Goal: Find specific page/section: Find specific page/section

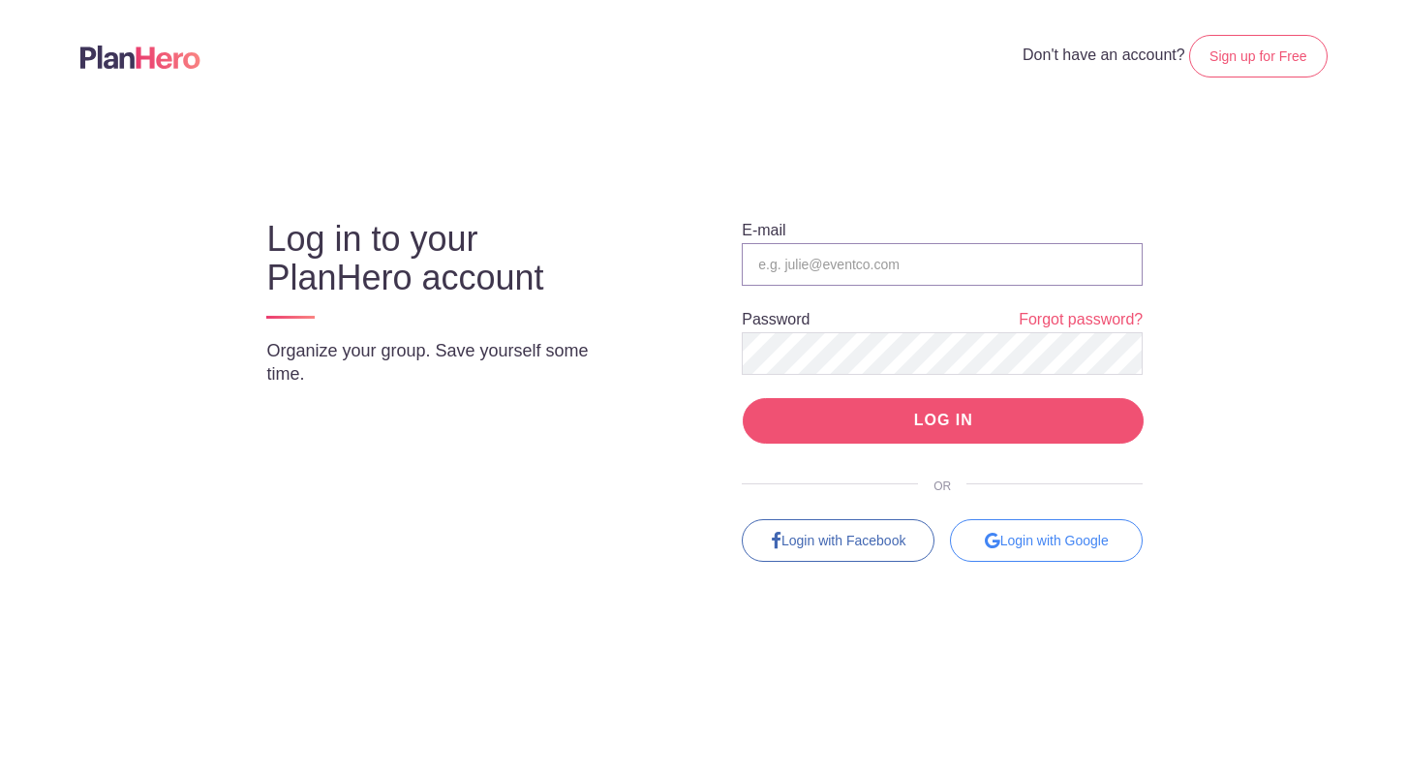
type input "[EMAIL_ADDRESS][PERSON_NAME][DOMAIN_NAME]"
click at [978, 415] on input "LOG IN" at bounding box center [943, 421] width 401 height 46
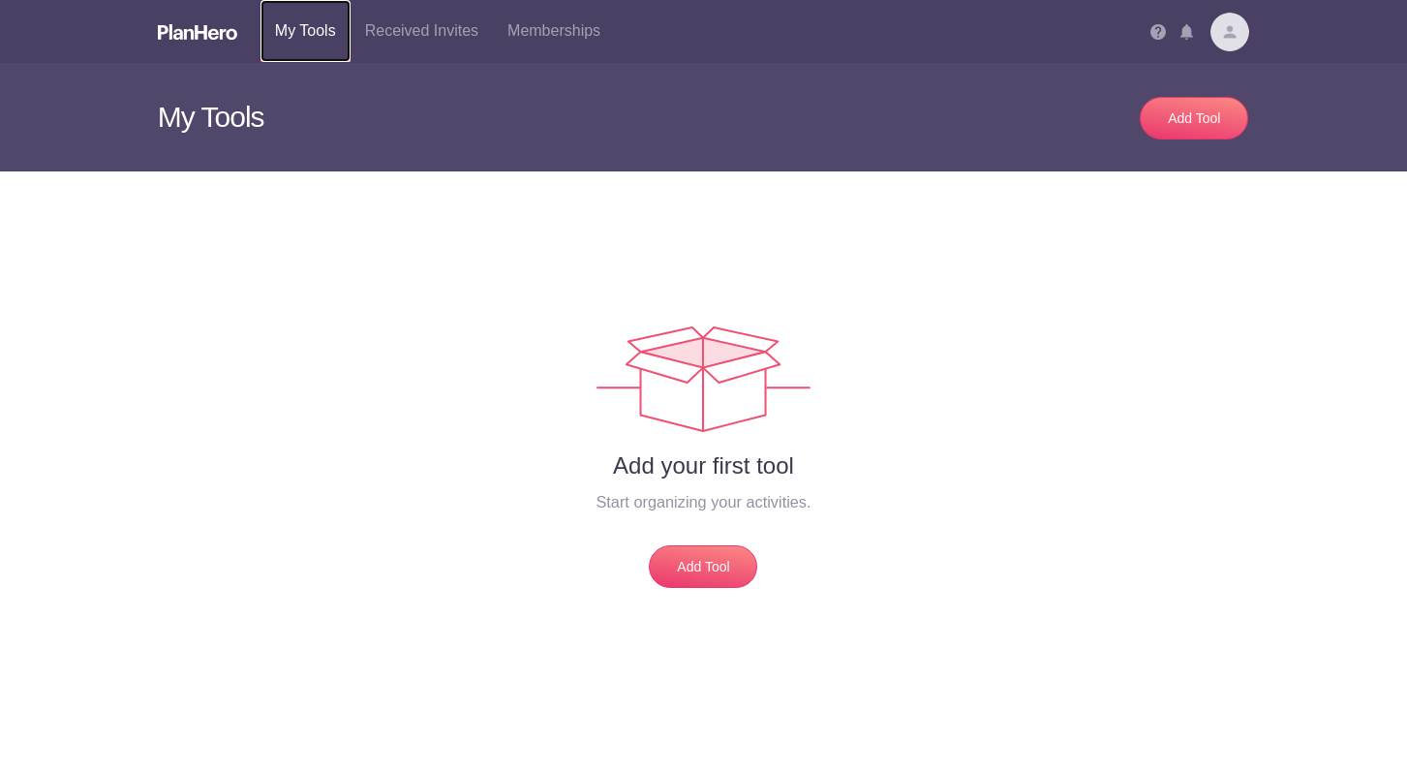
click at [300, 27] on link "My Tools" at bounding box center [305, 31] width 90 height 62
click at [437, 31] on link "Received Invites" at bounding box center [422, 31] width 142 height 62
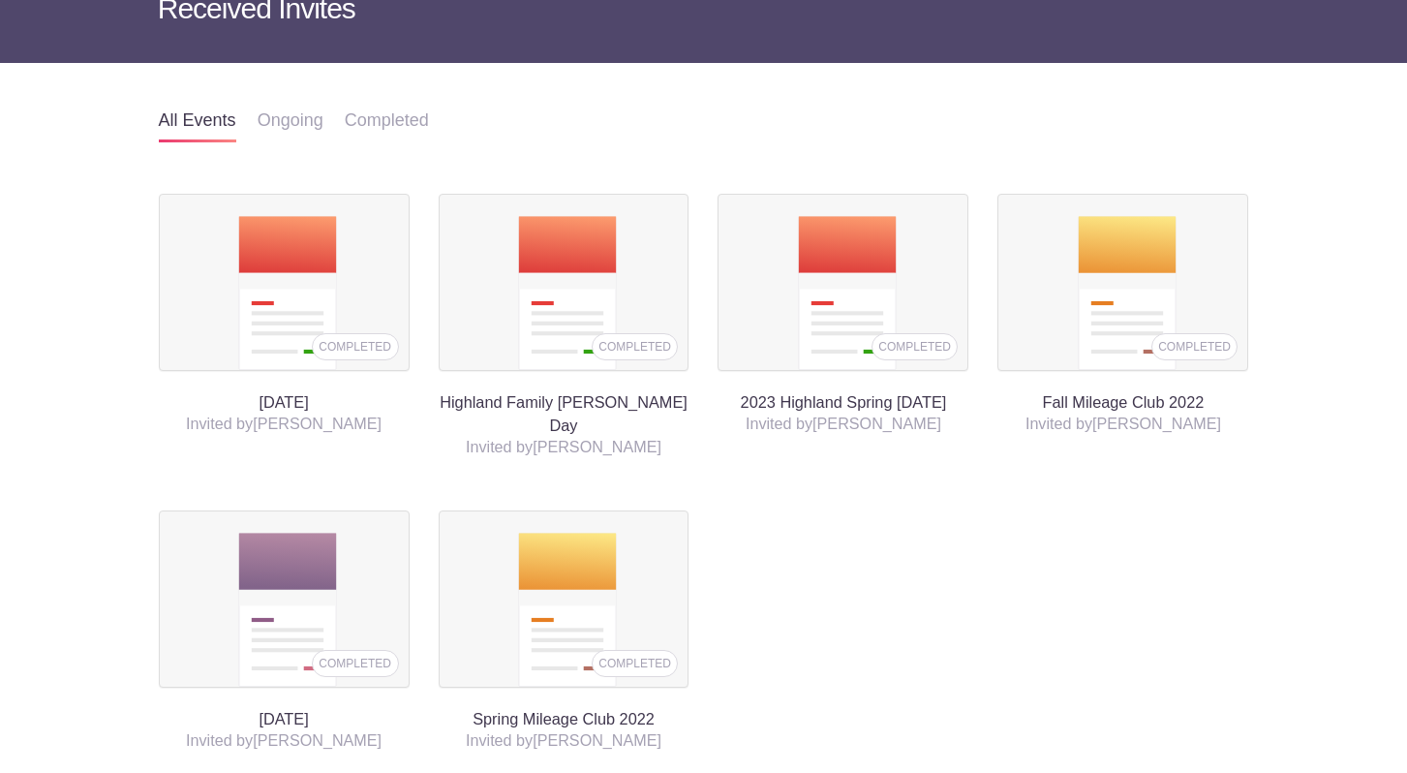
scroll to position [109, 0]
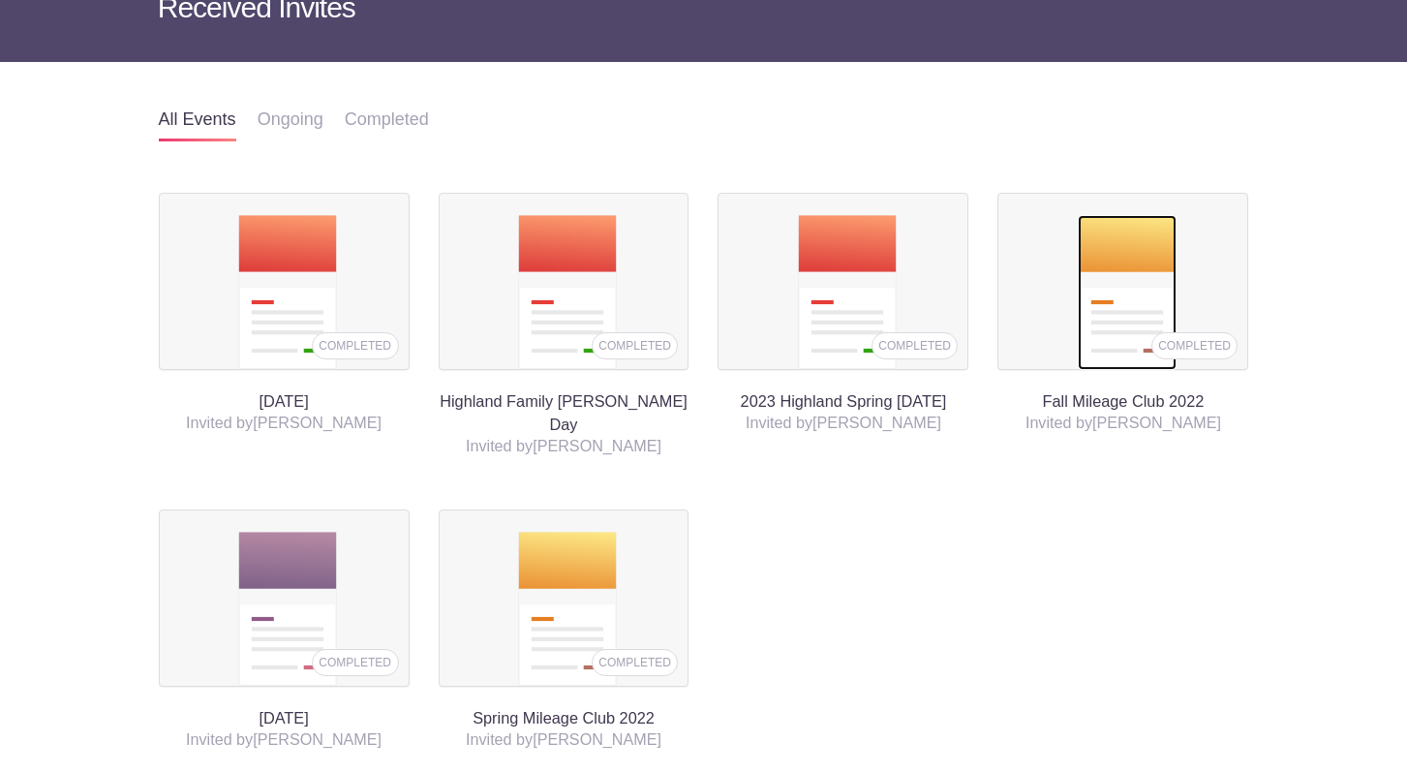
click at [1148, 269] on img at bounding box center [1127, 292] width 99 height 155
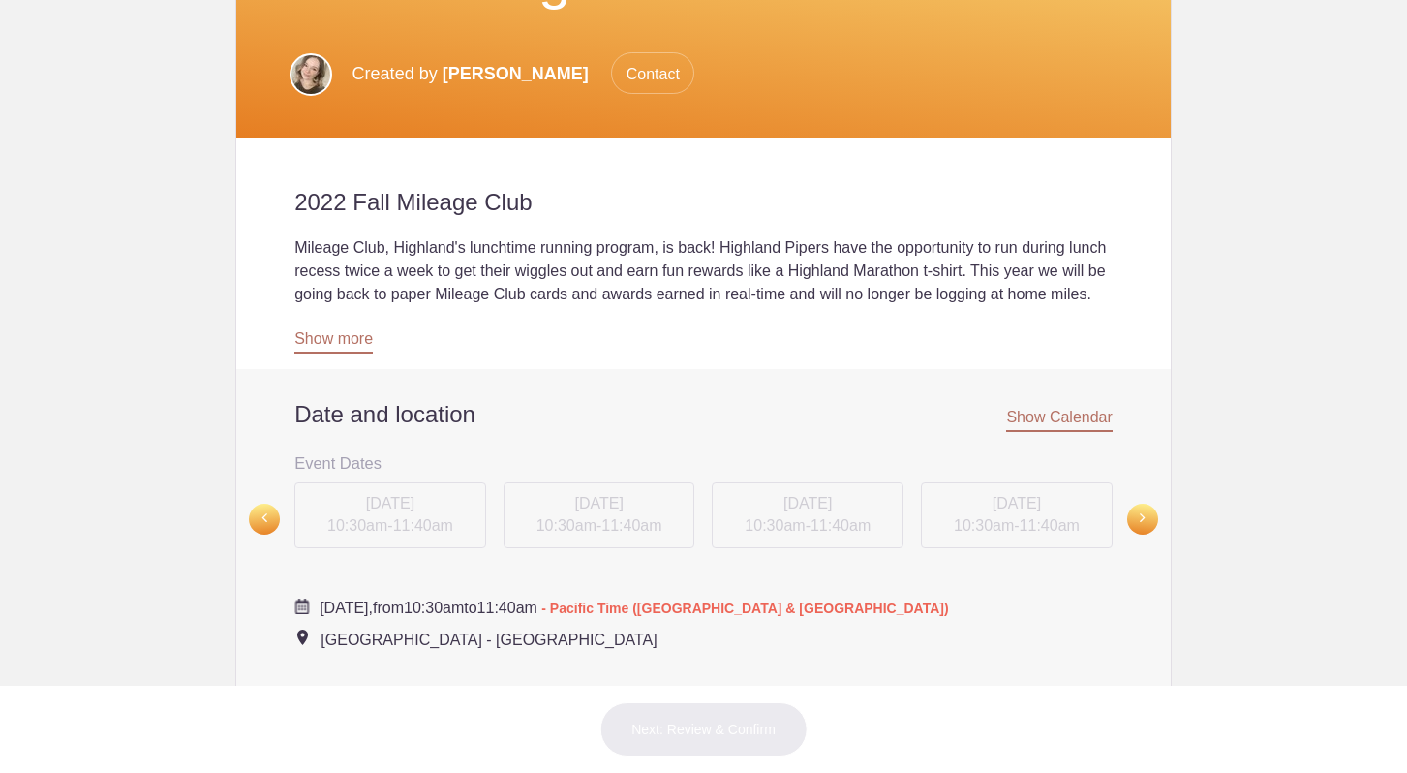
scroll to position [421, 0]
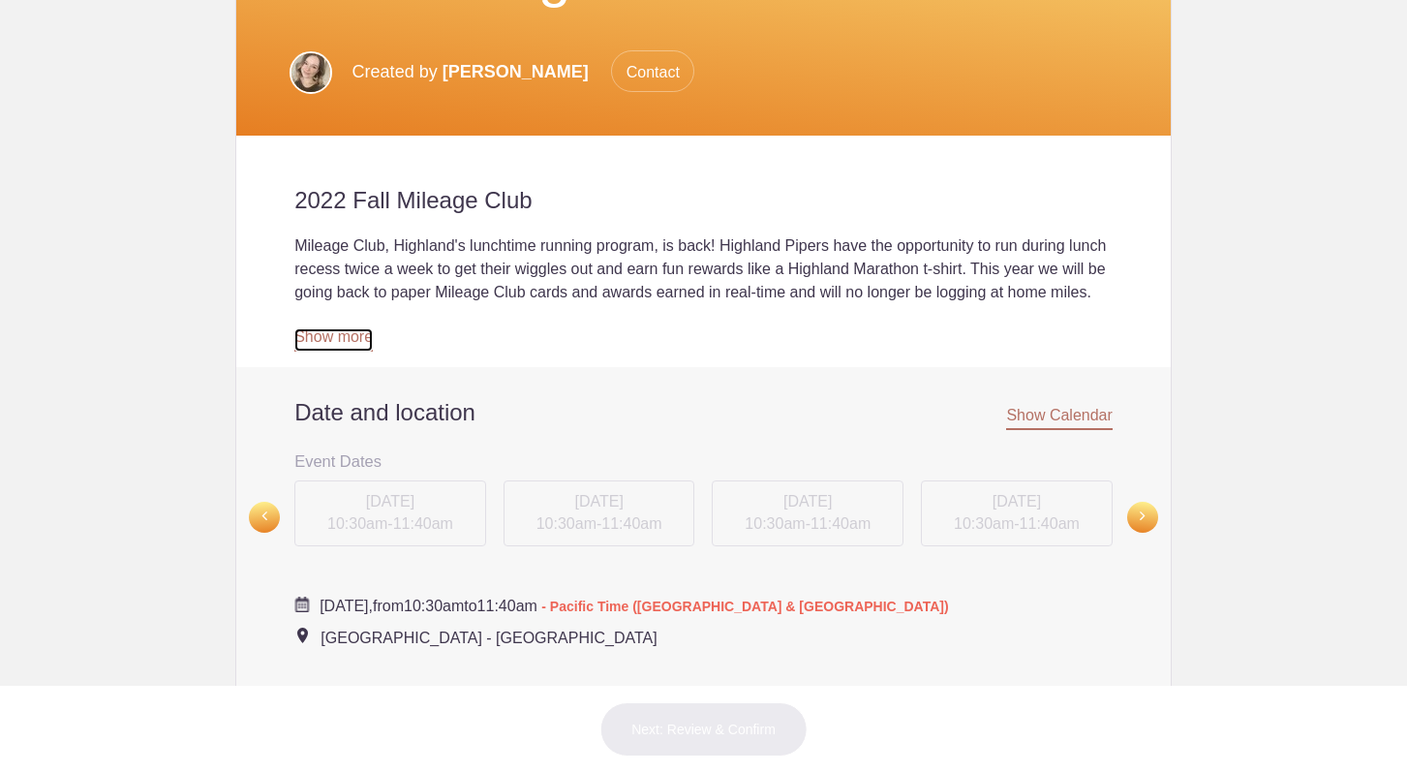
click at [336, 337] on link "Show more" at bounding box center [333, 339] width 78 height 23
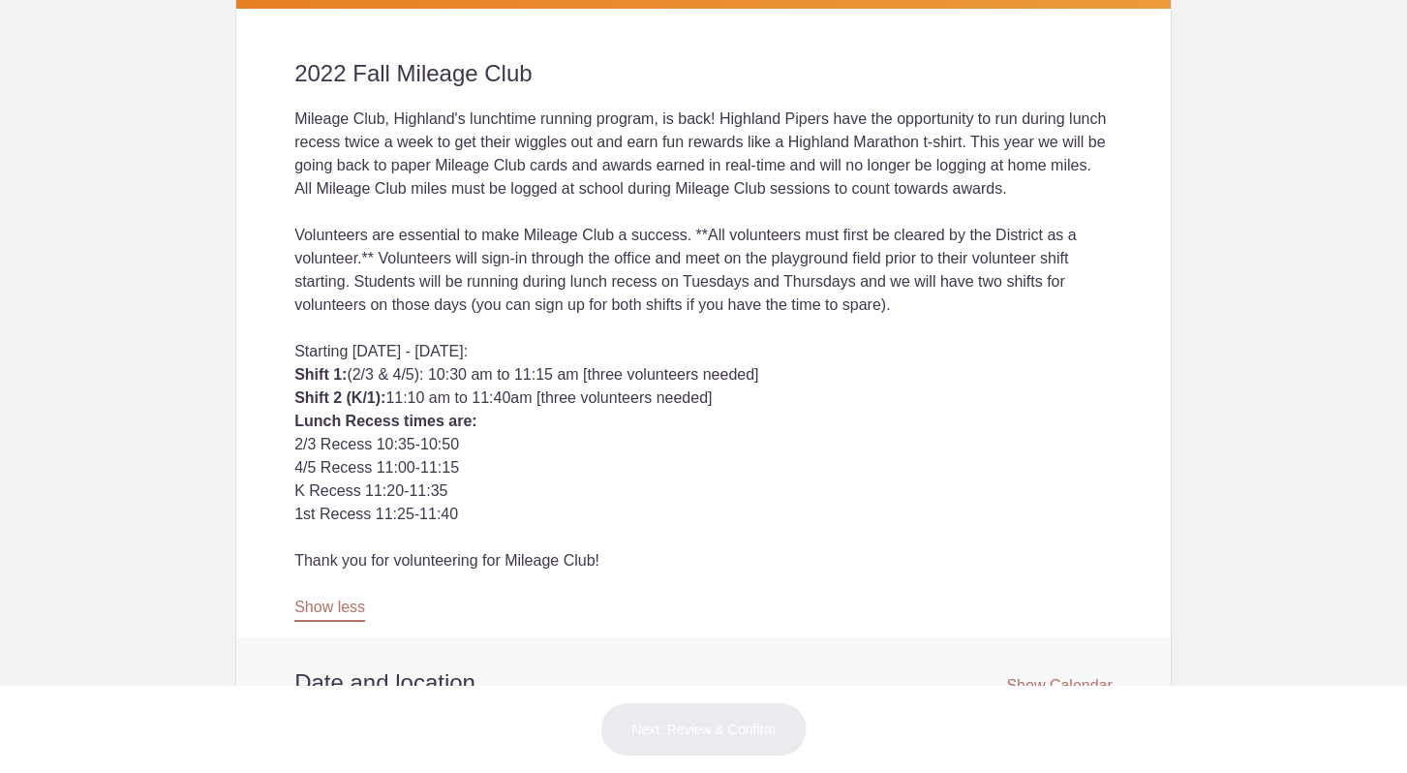
scroll to position [552, 0]
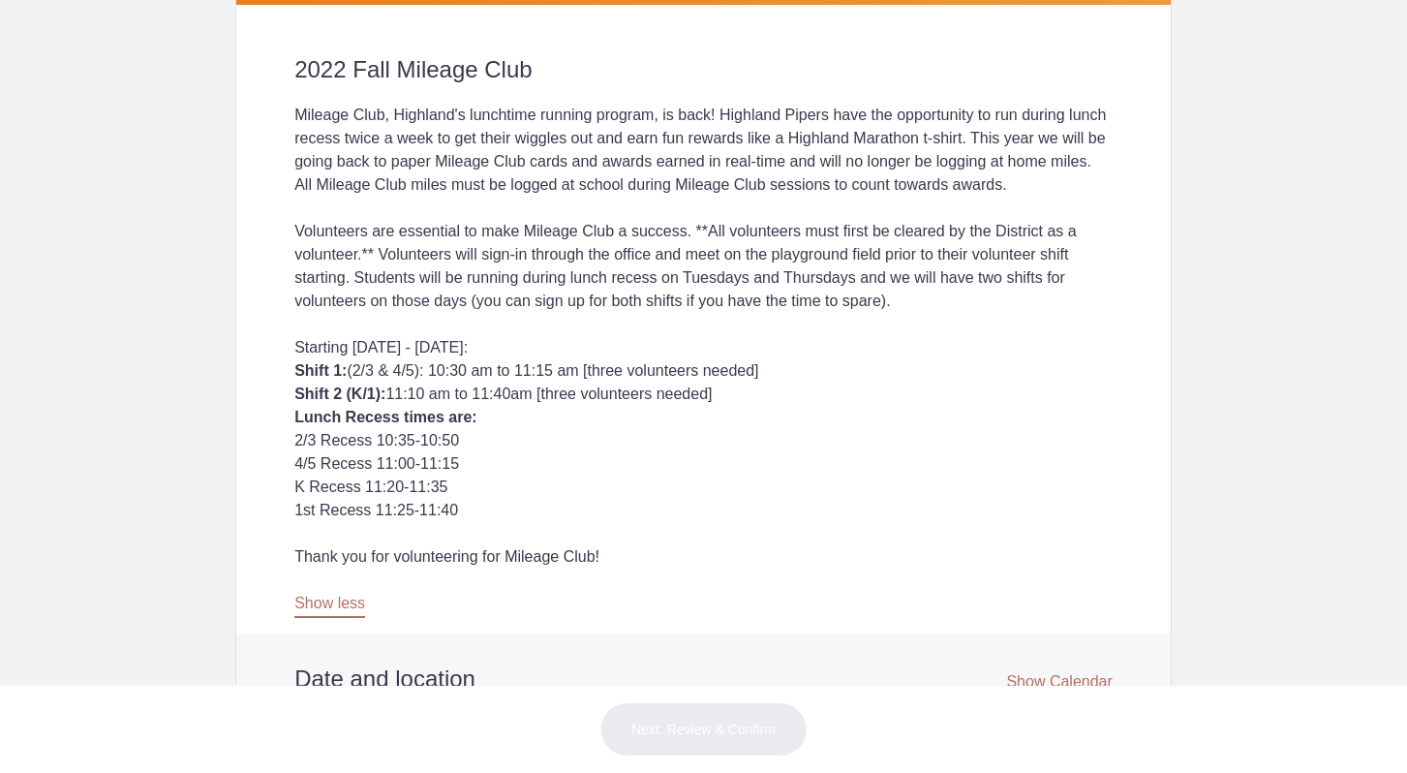
drag, startPoint x: 294, startPoint y: 65, endPoint x: 677, endPoint y: 587, distance: 647.1
click at [677, 587] on div "2022 Fall Mileage Club Mileage Club, Highland's lunchtime running program, is b…" at bounding box center [703, 319] width 934 height 629
copy div "7444 Lore Ipsumdo Sita Consect Adip, Elitsedd'e temporinc utlabor etdolor, ma a…"
click at [871, 545] on div at bounding box center [703, 533] width 818 height 23
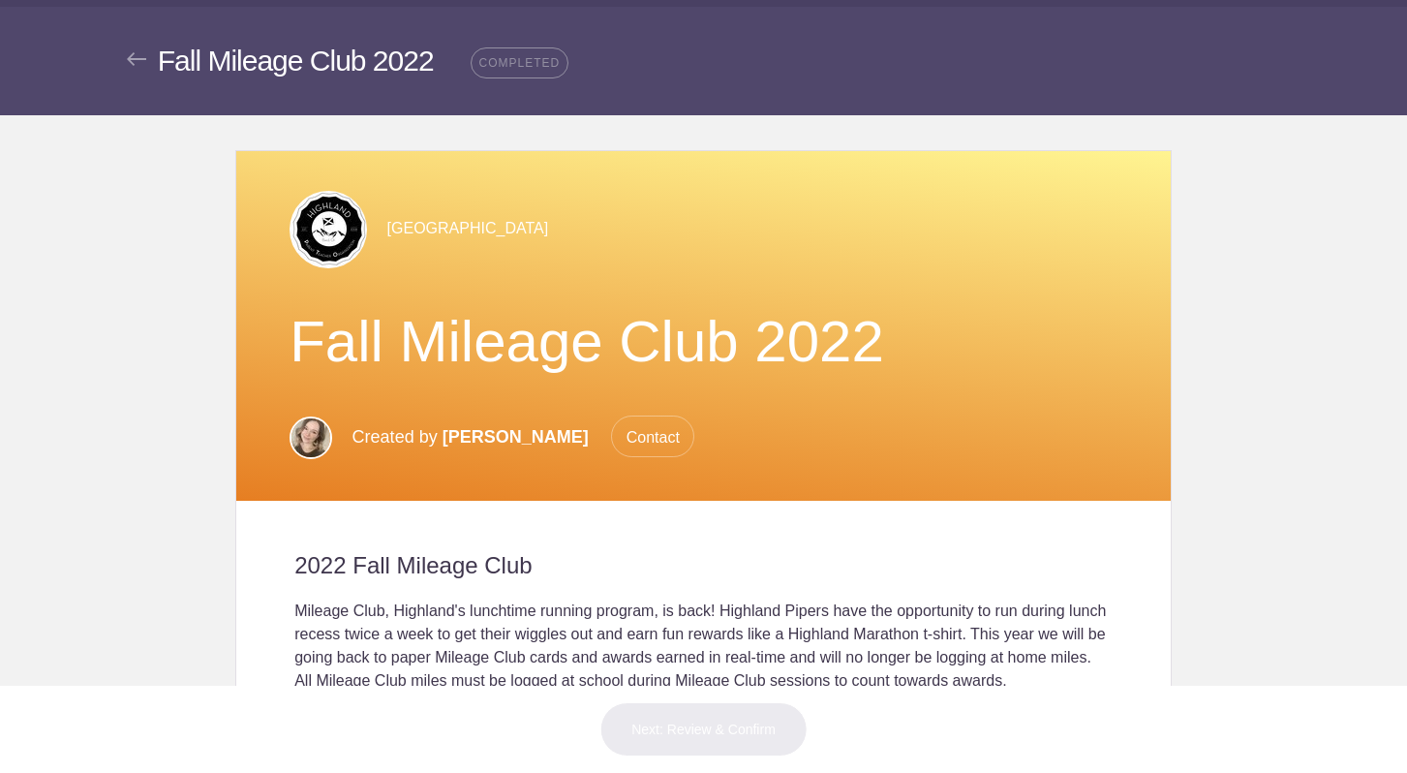
scroll to position [0, 0]
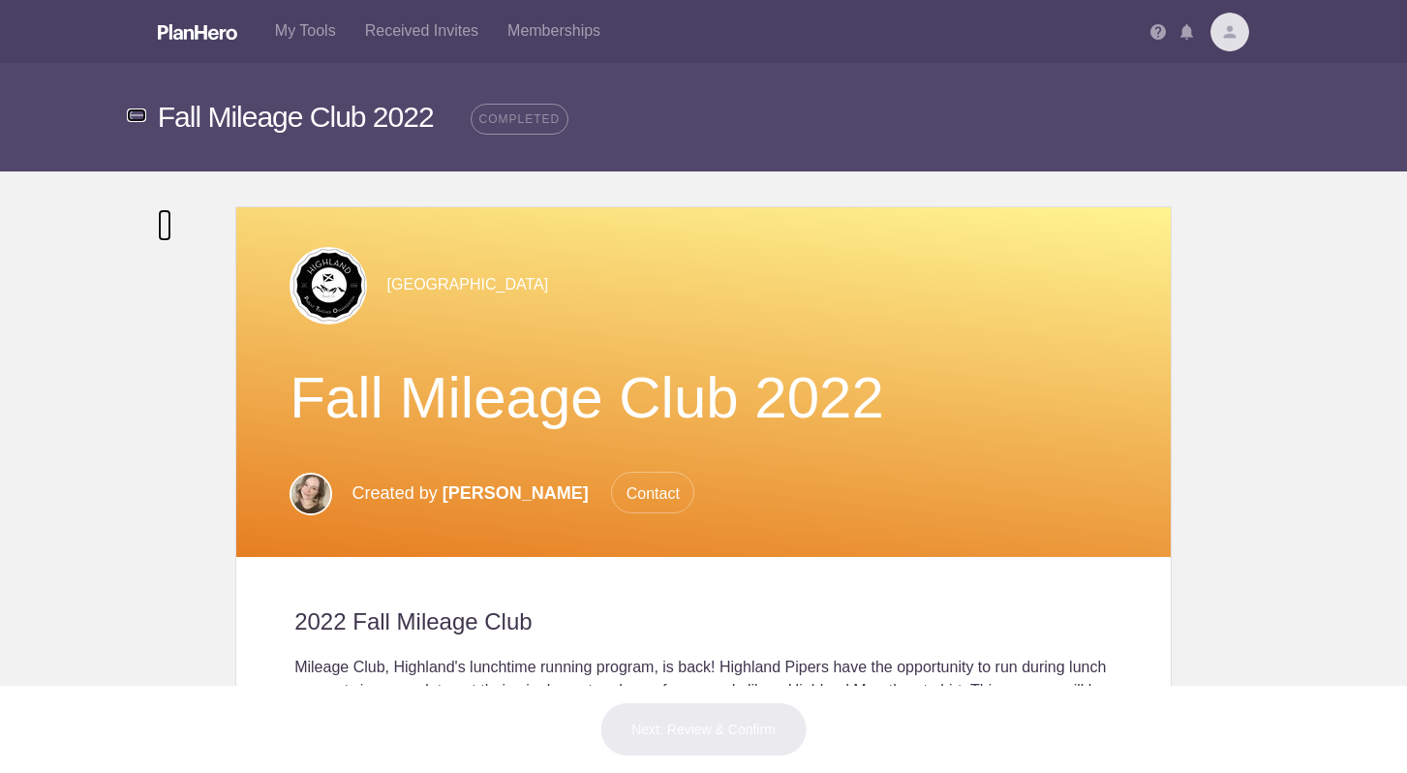
click at [139, 114] on img at bounding box center [136, 115] width 19 height 14
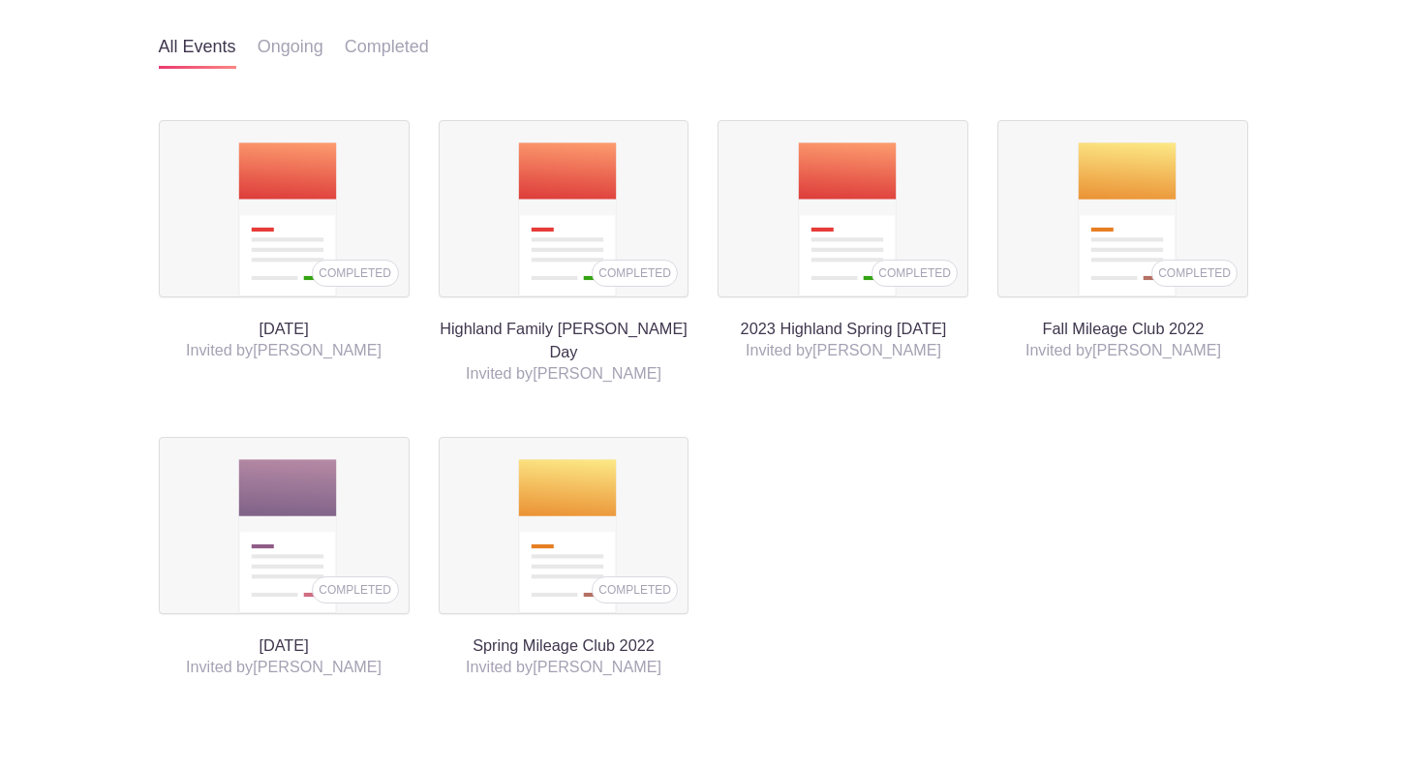
scroll to position [193, 0]
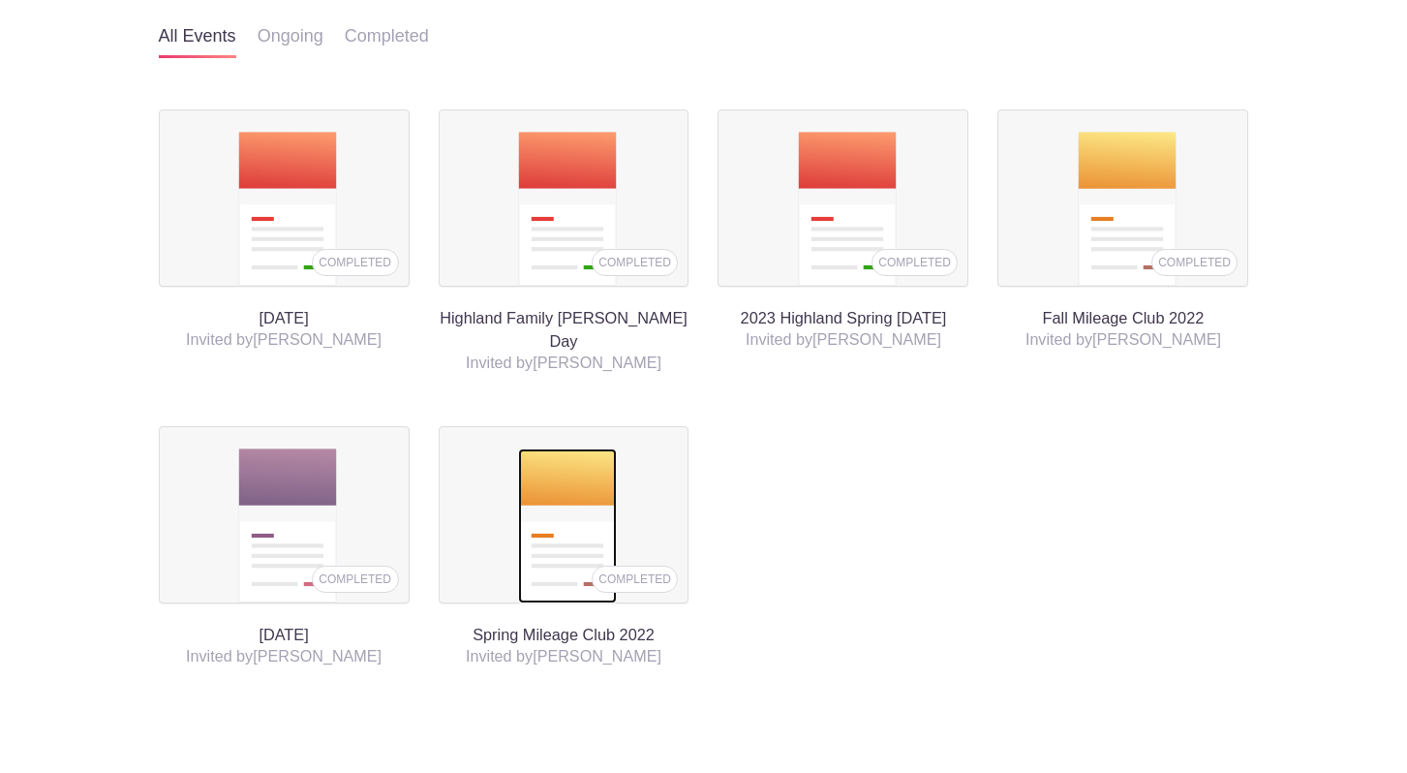
click at [603, 462] on img at bounding box center [567, 525] width 99 height 155
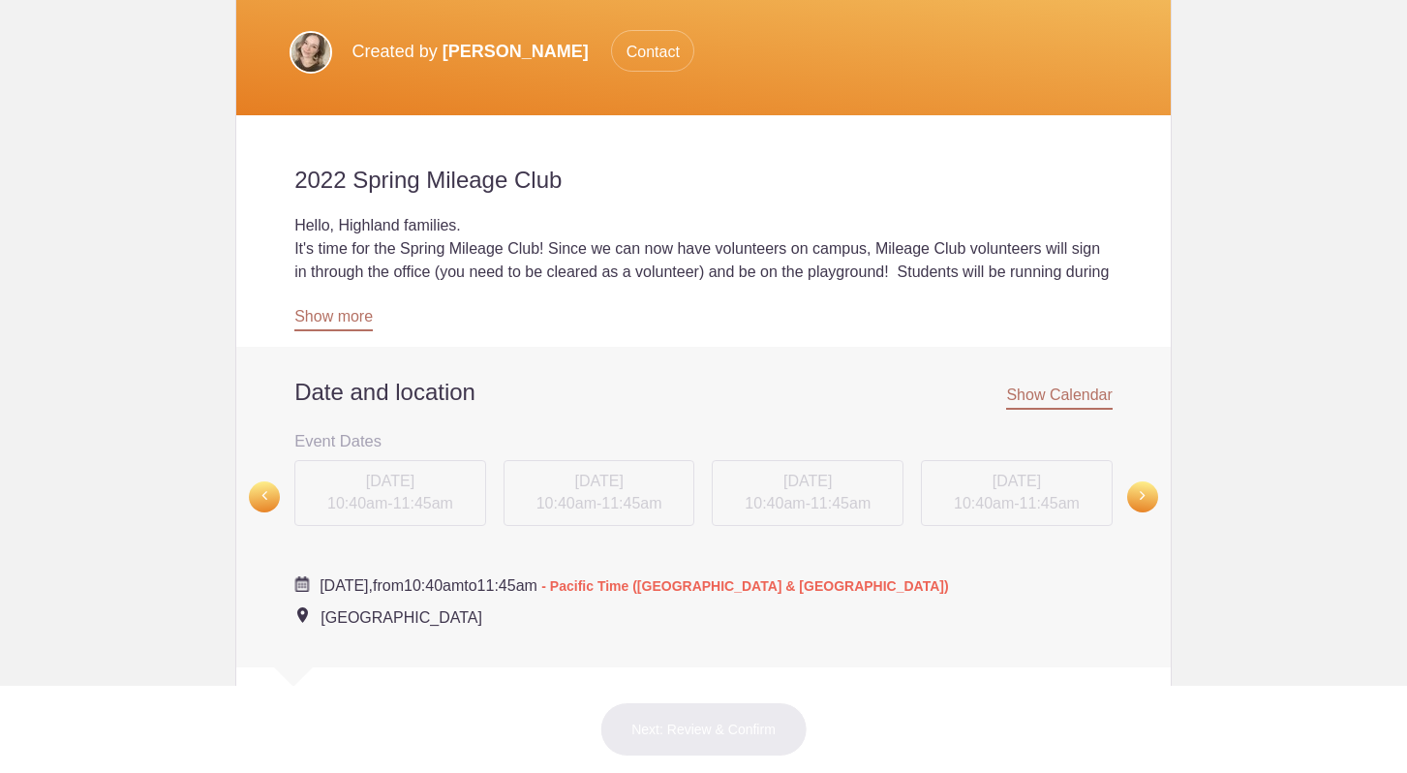
scroll to position [472, 0]
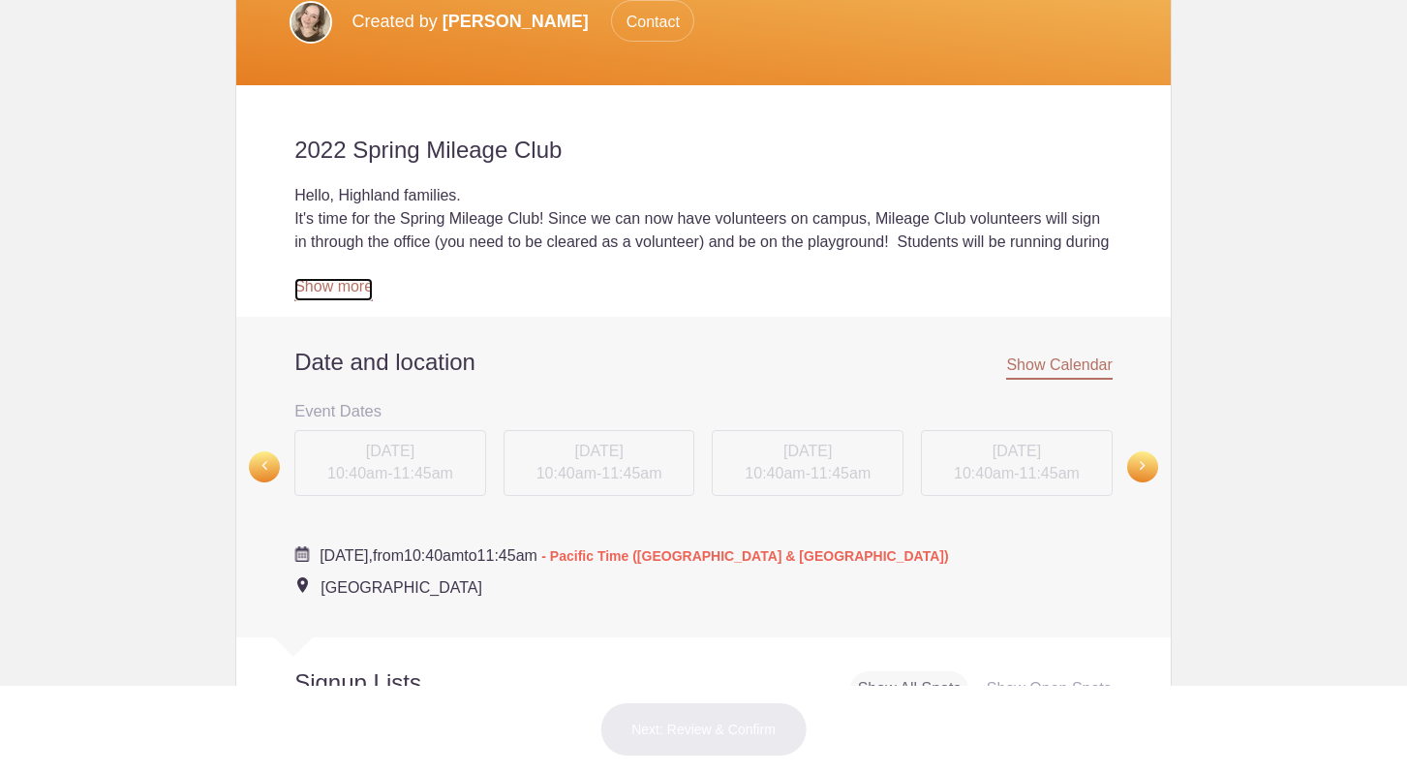
click at [359, 278] on link "Show more" at bounding box center [333, 289] width 78 height 23
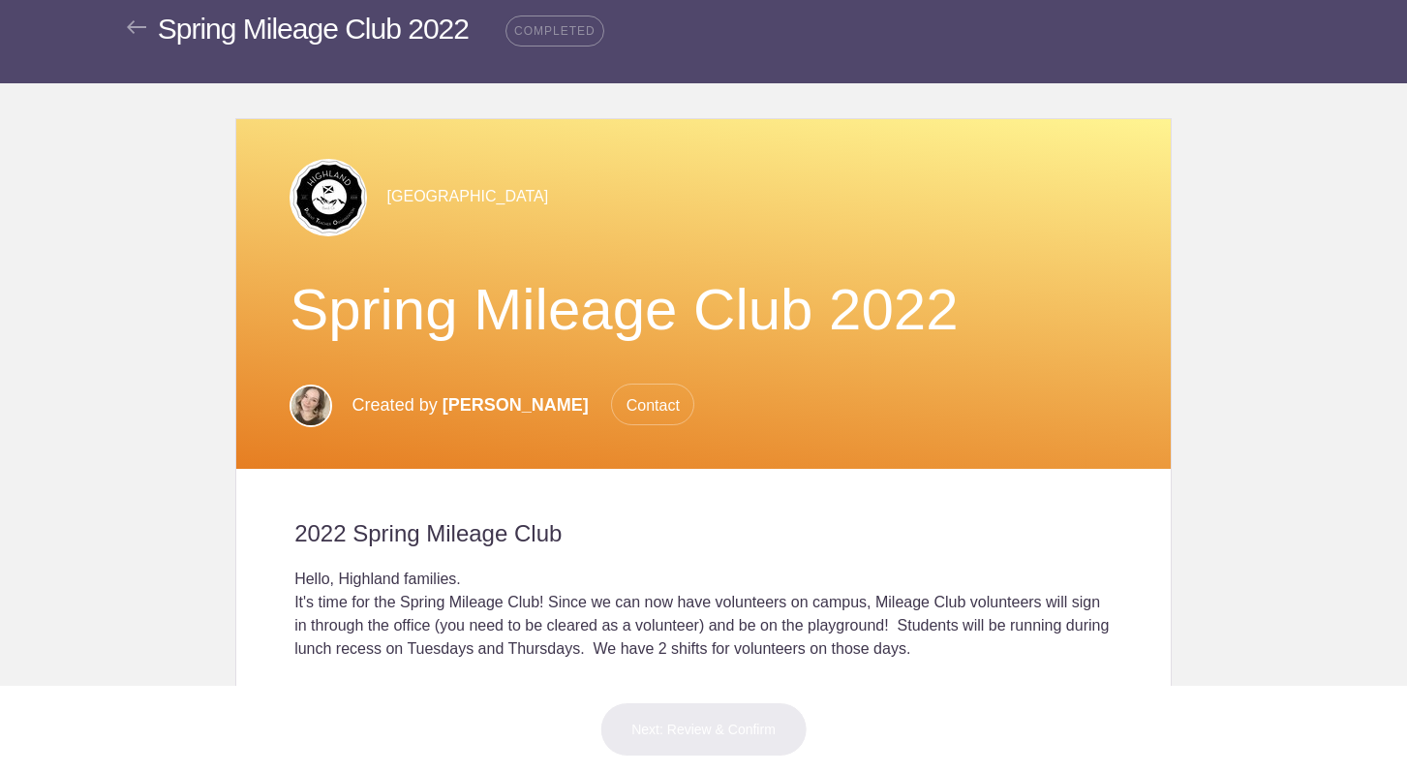
scroll to position [0, 0]
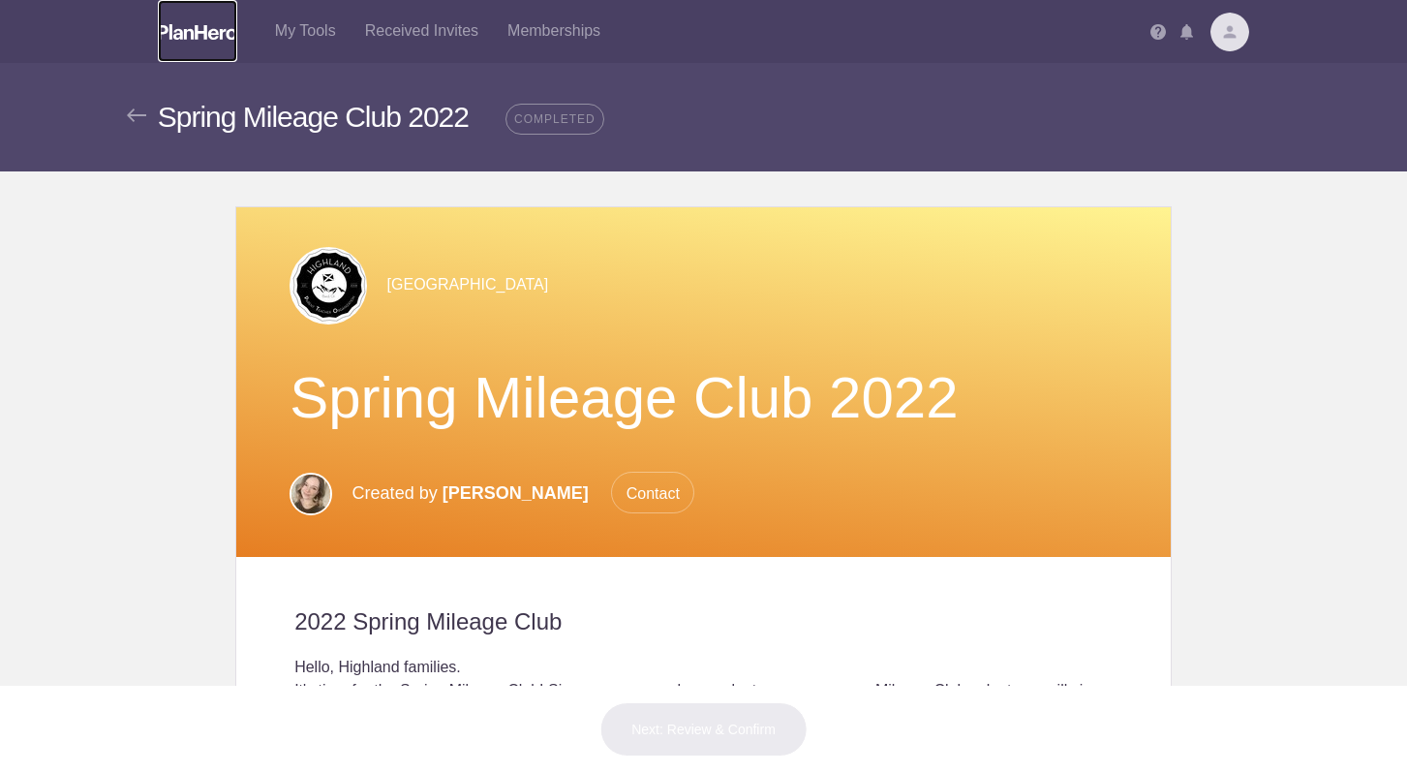
click at [210, 33] on img at bounding box center [197, 31] width 79 height 15
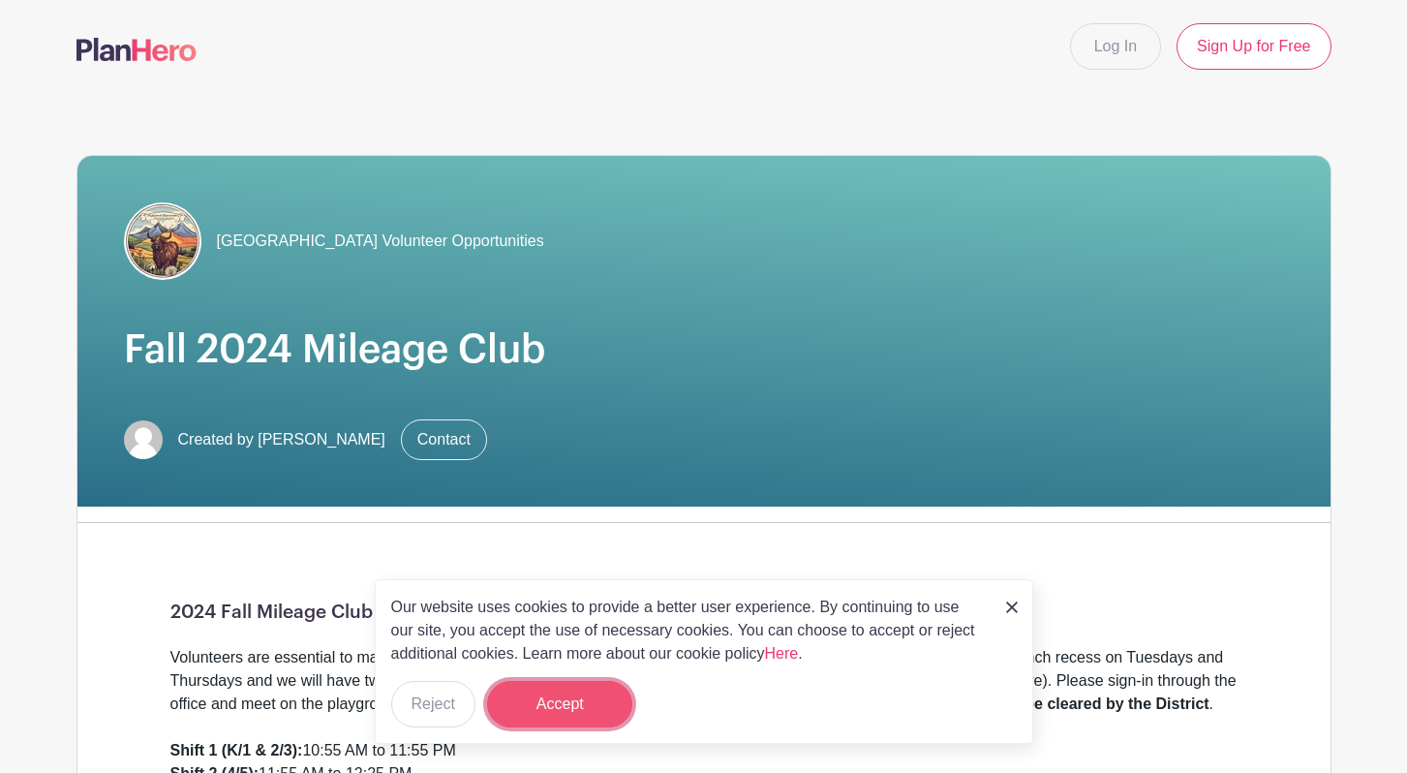
click at [579, 704] on button "Accept" at bounding box center [559, 704] width 145 height 46
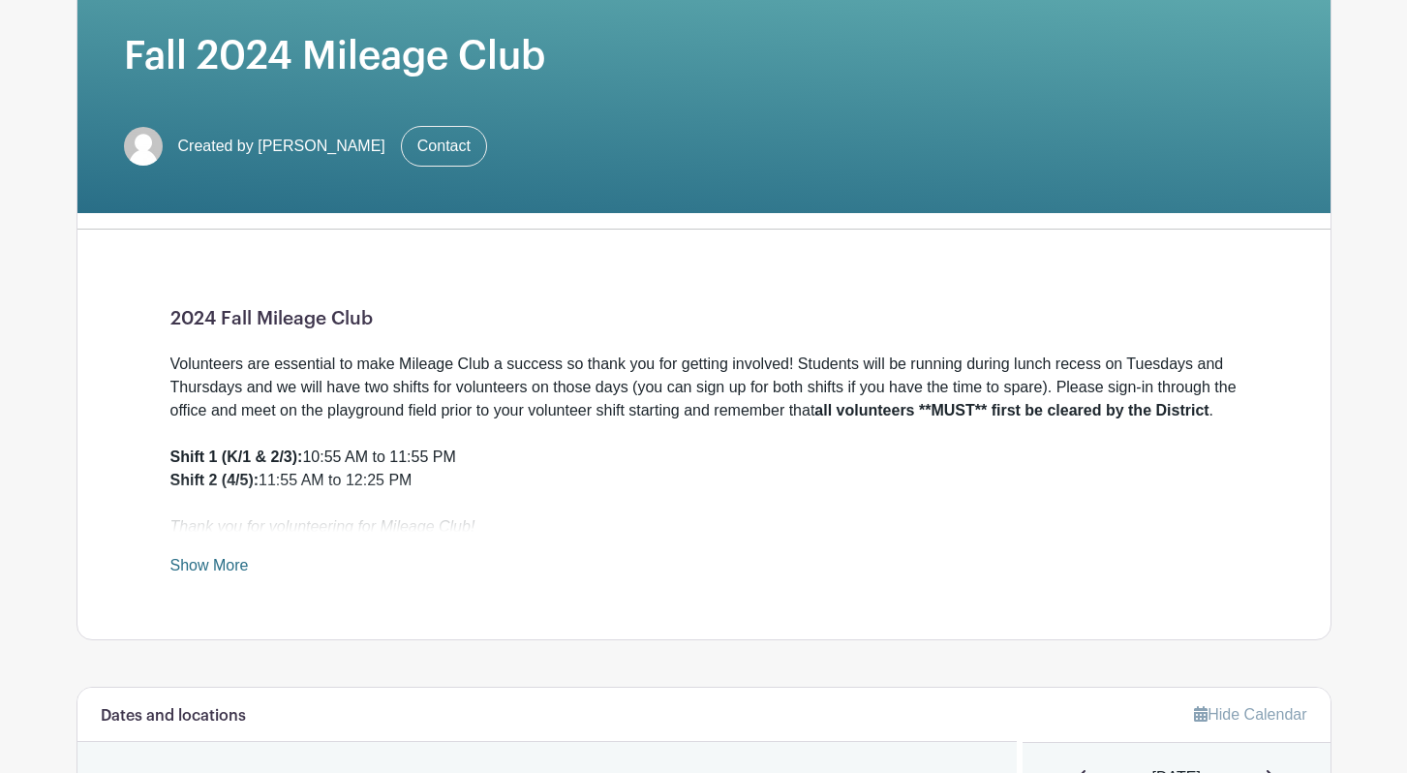
scroll to position [290, 0]
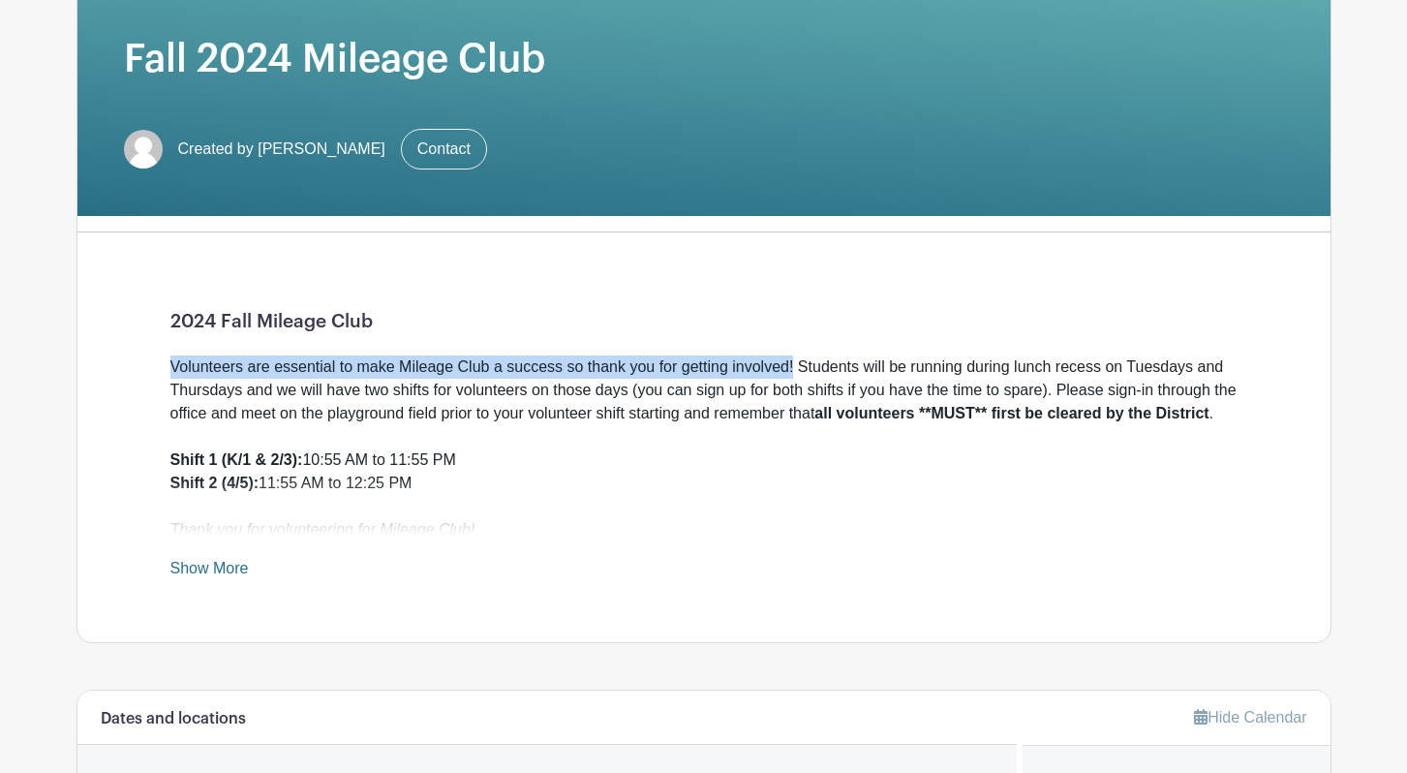
drag, startPoint x: 170, startPoint y: 364, endPoint x: 796, endPoint y: 373, distance: 625.6
click at [796, 373] on div "Volunteers are essential to make Mileage Club a success so thank you for gettin…" at bounding box center [703, 390] width 1067 height 70
copy div "Volunteers are essential to make Mileage Club a success so thank you for gettin…"
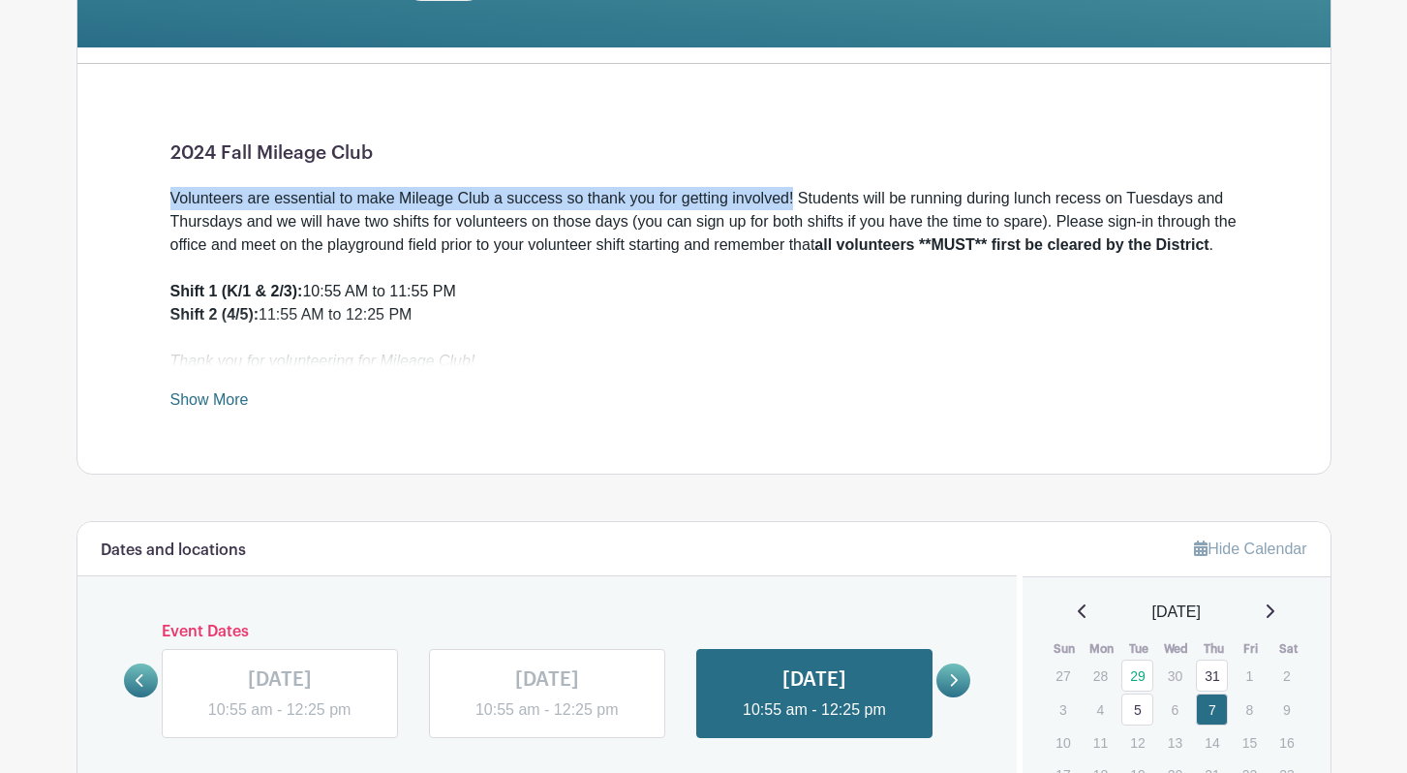
scroll to position [463, 0]
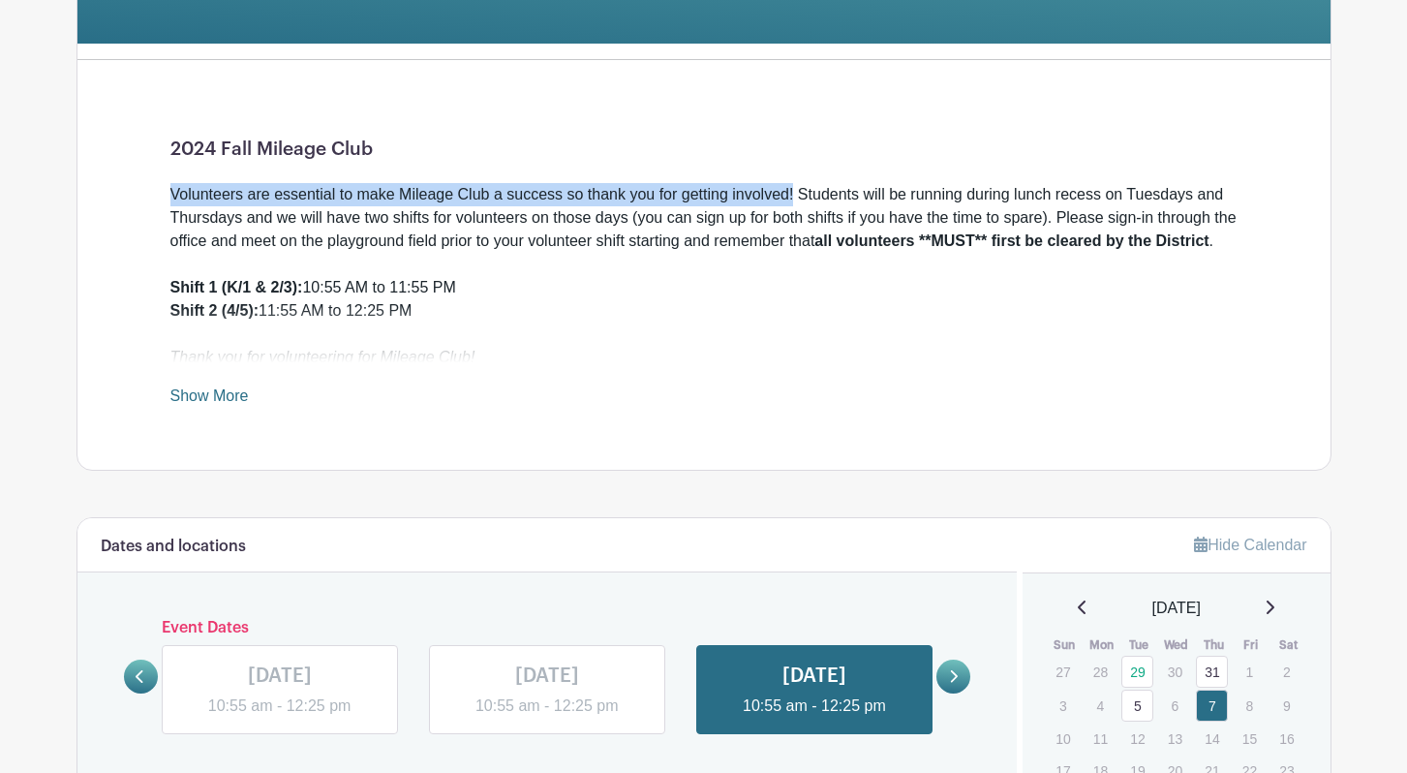
click at [225, 412] on link "Show More" at bounding box center [209, 399] width 78 height 24
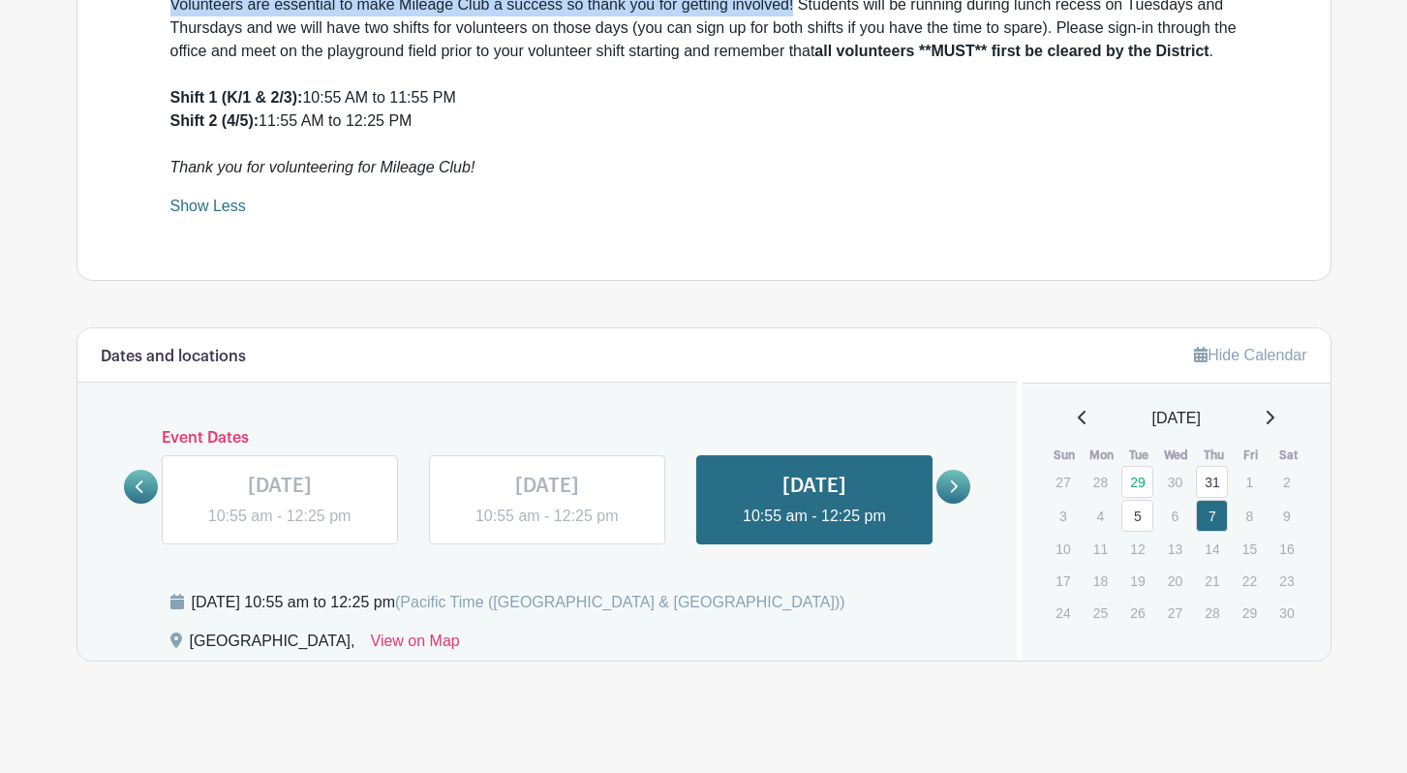
scroll to position [688, 0]
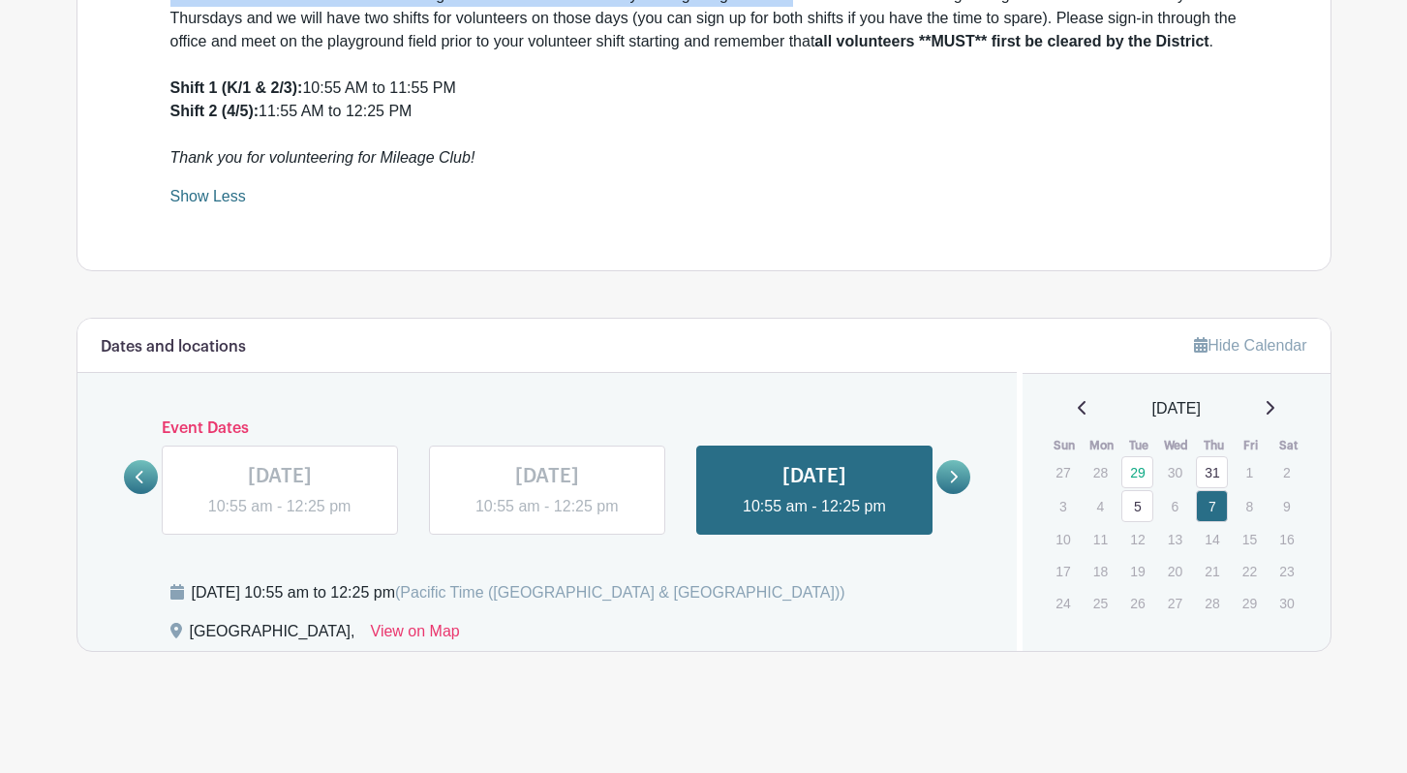
click at [1078, 406] on icon at bounding box center [1082, 408] width 8 height 14
click at [1078, 406] on icon at bounding box center [1083, 407] width 10 height 15
click at [1274, 407] on icon at bounding box center [1270, 407] width 10 height 15
click at [1274, 407] on icon at bounding box center [1271, 408] width 8 height 14
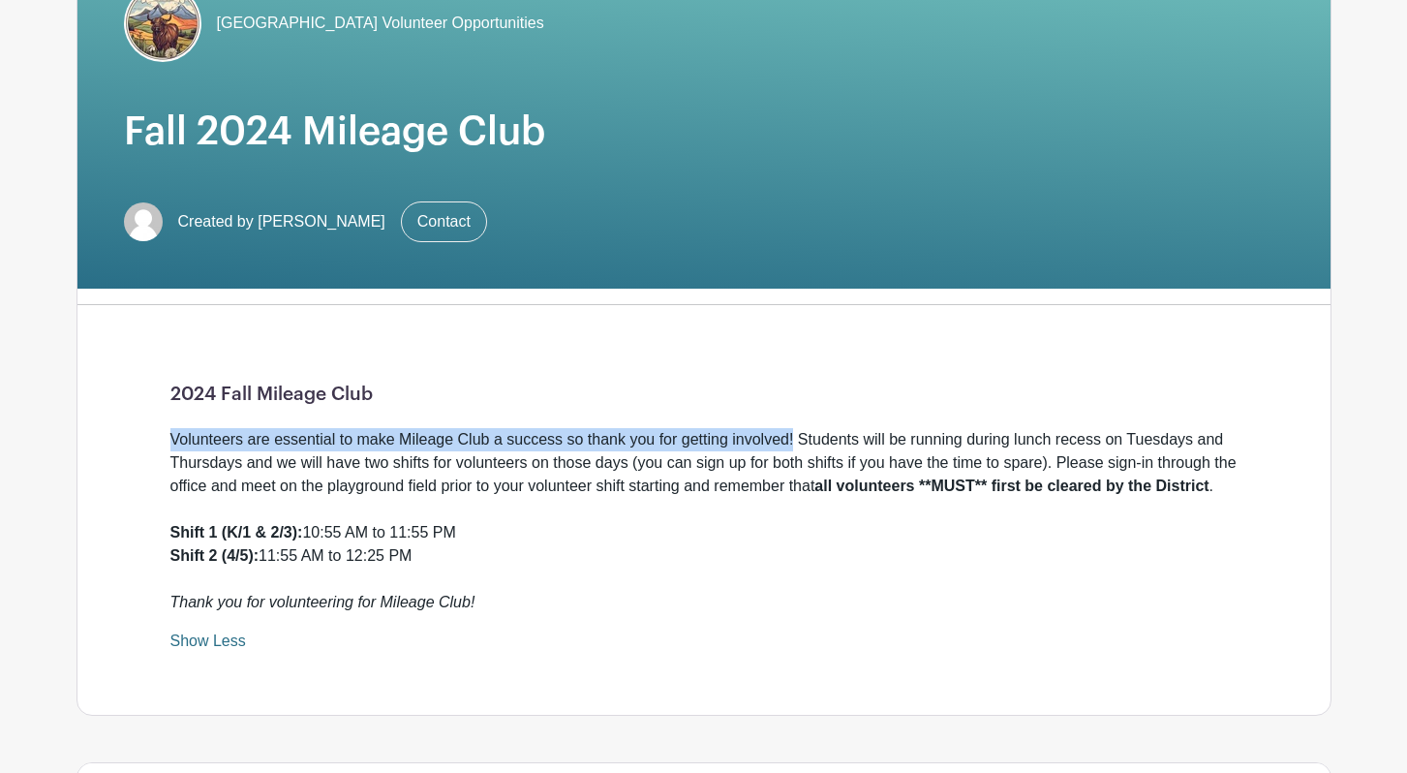
scroll to position [0, 0]
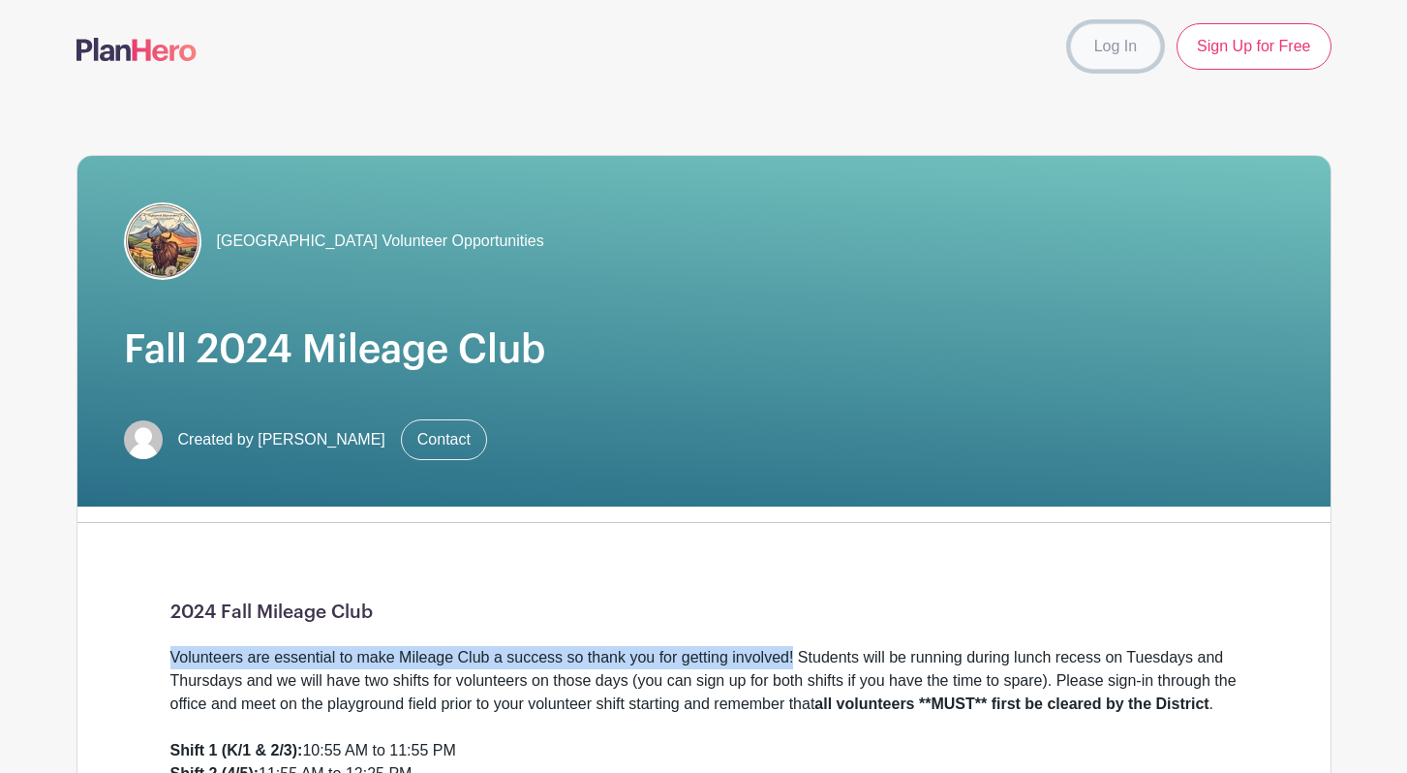
click at [1132, 47] on link "Log In" at bounding box center [1115, 46] width 91 height 46
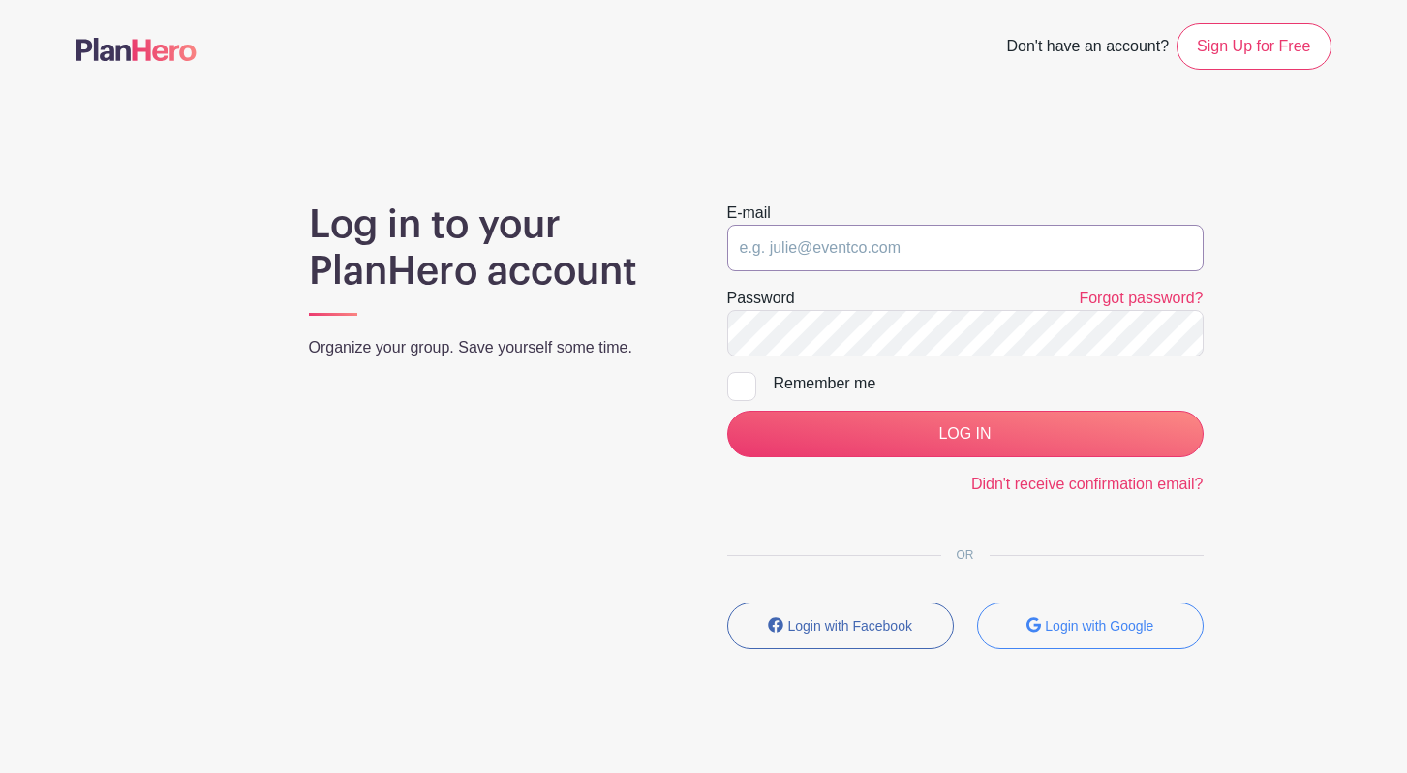
type input "procurement@highlandpto.org"
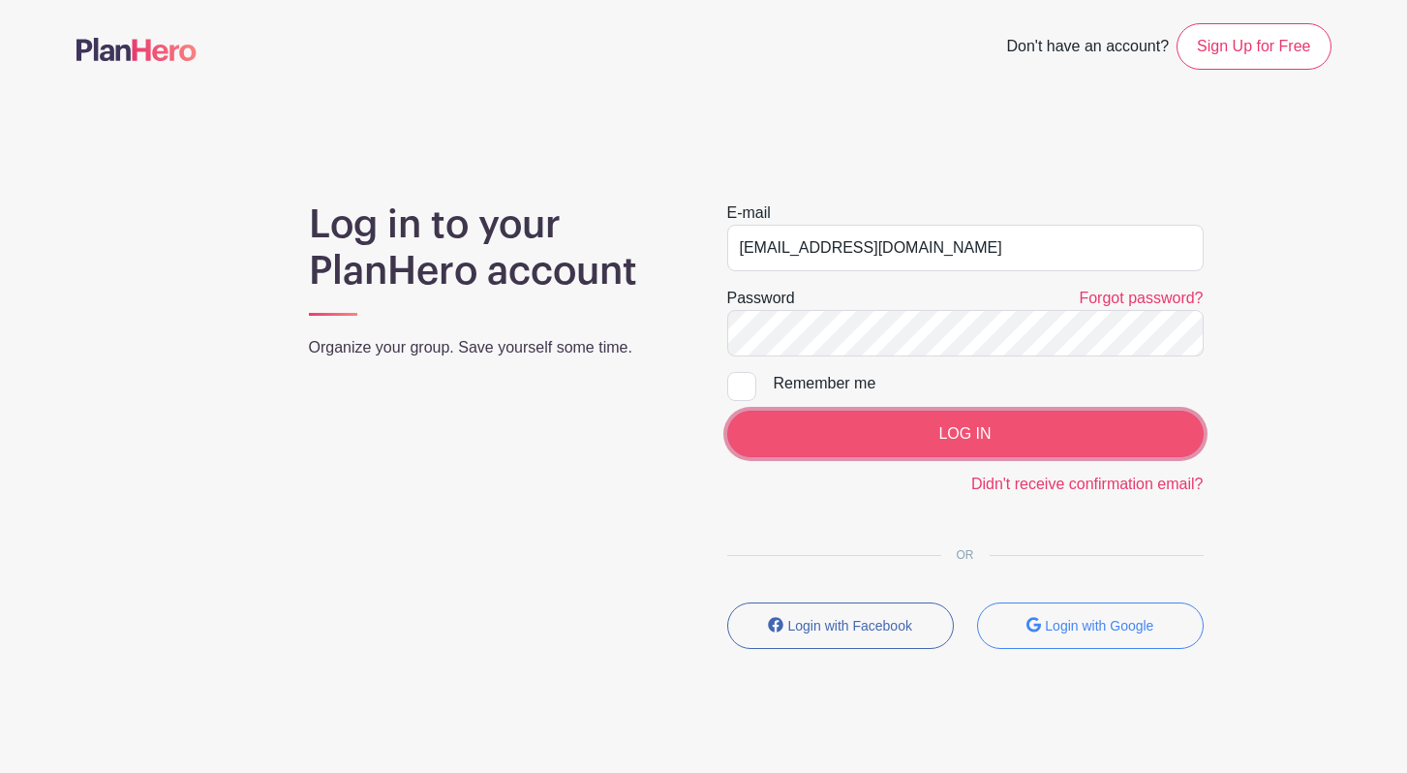
click at [907, 417] on input "LOG IN" at bounding box center [965, 434] width 476 height 46
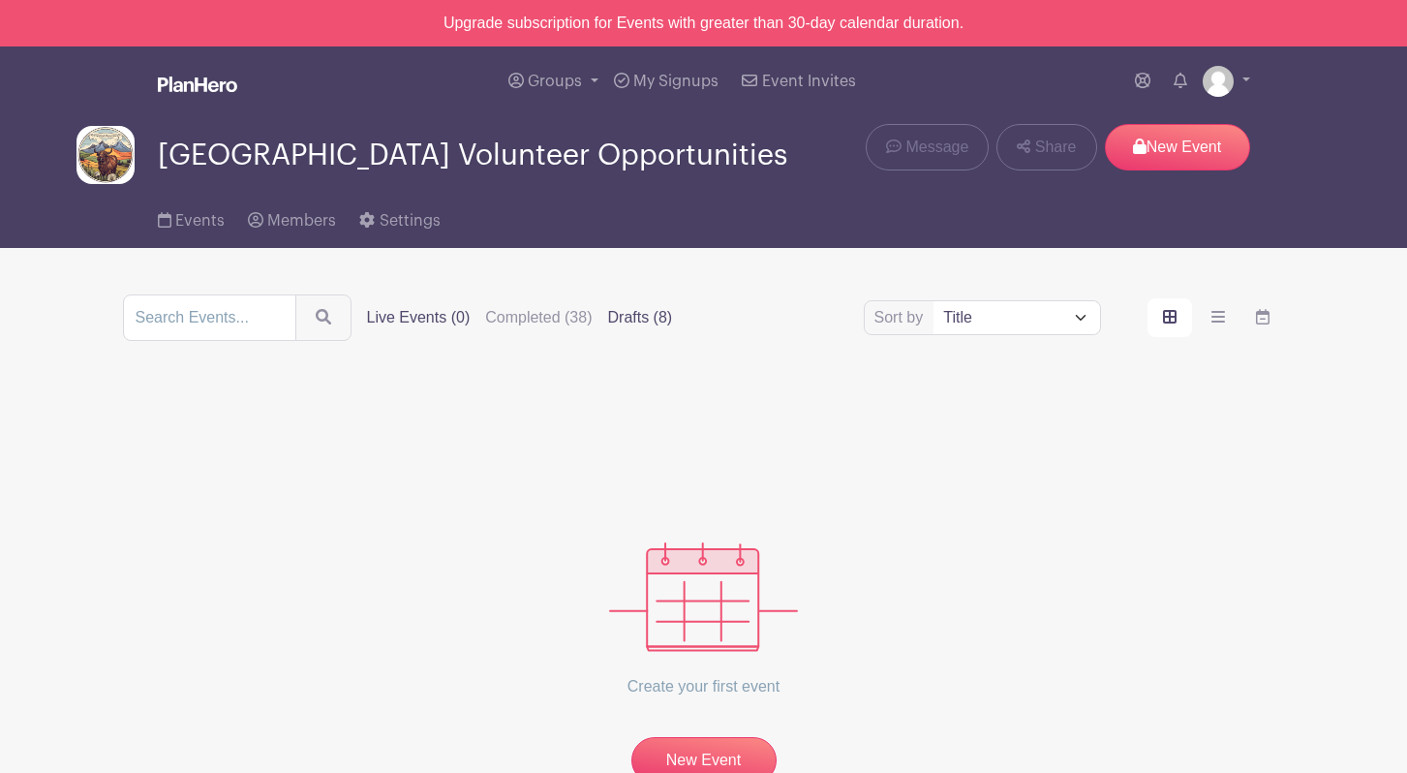
click at [616, 324] on label "Drafts (8)" at bounding box center [640, 317] width 65 height 23
click at [0, 0] on input "Drafts (8)" at bounding box center [0, 0] width 0 height 0
